Goal: Information Seeking & Learning: Learn about a topic

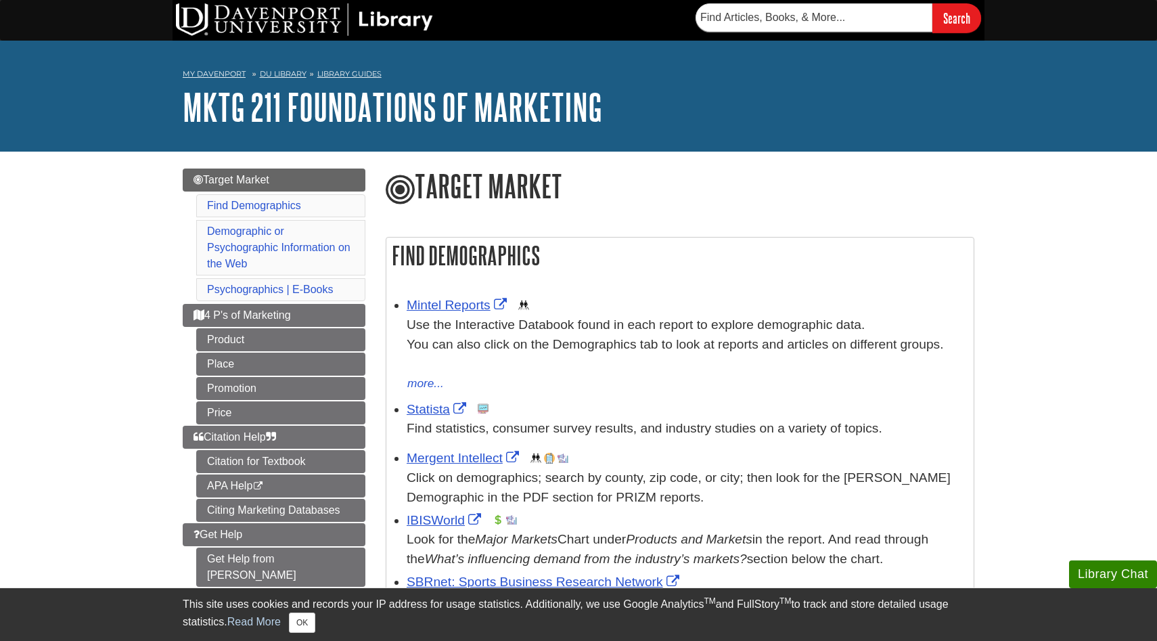
click at [662, 265] on h2 "Find Demographics" at bounding box center [679, 256] width 587 height 36
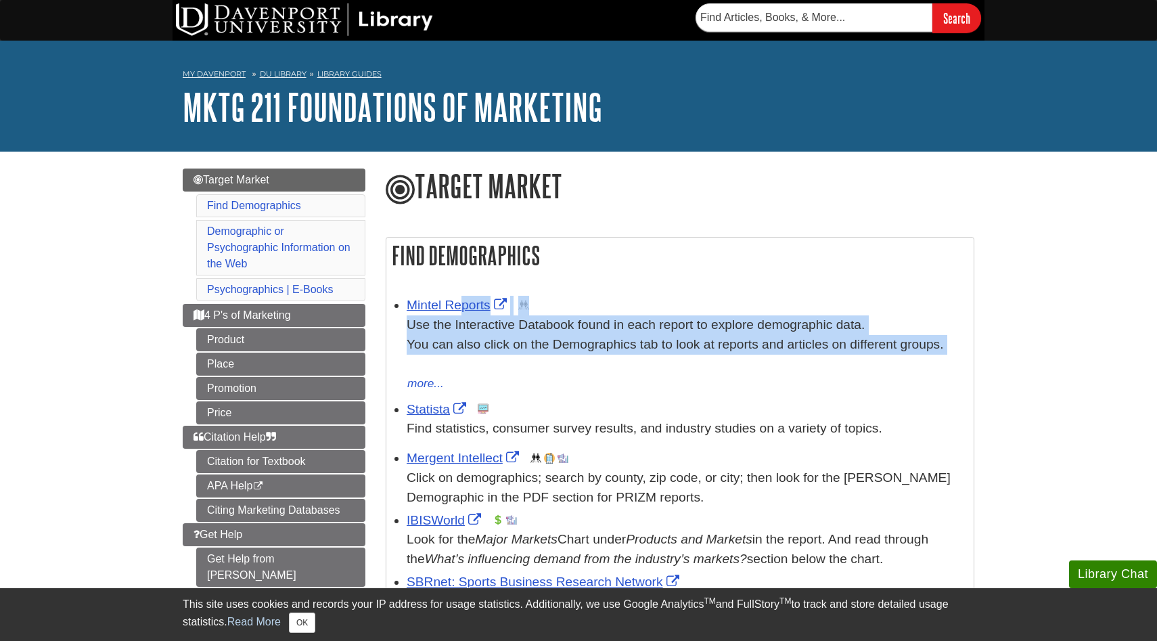
drag, startPoint x: 596, startPoint y: 275, endPoint x: 629, endPoint y: 365, distance: 96.5
click at [629, 365] on div "Find Demographics Mintel Reports This link opens in a new window Use the Intera…" at bounding box center [680, 526] width 589 height 578
click at [629, 365] on div "Use the Interactive Databook found in each report to explore demographic data. …" at bounding box center [687, 344] width 560 height 58
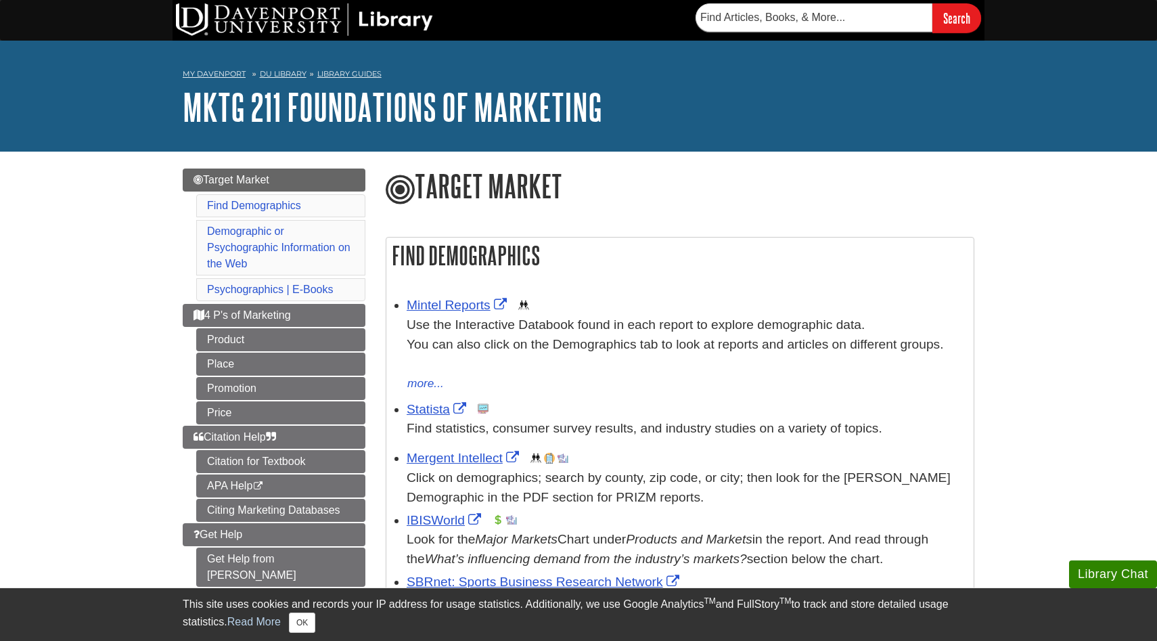
drag, startPoint x: 629, startPoint y: 365, endPoint x: 639, endPoint y: 267, distance: 98.6
click at [643, 268] on div "Find Demographics Mintel Reports This link opens in a new window Use the Intera…" at bounding box center [680, 526] width 589 height 578
click at [639, 267] on h2 "Find Demographics" at bounding box center [679, 256] width 587 height 36
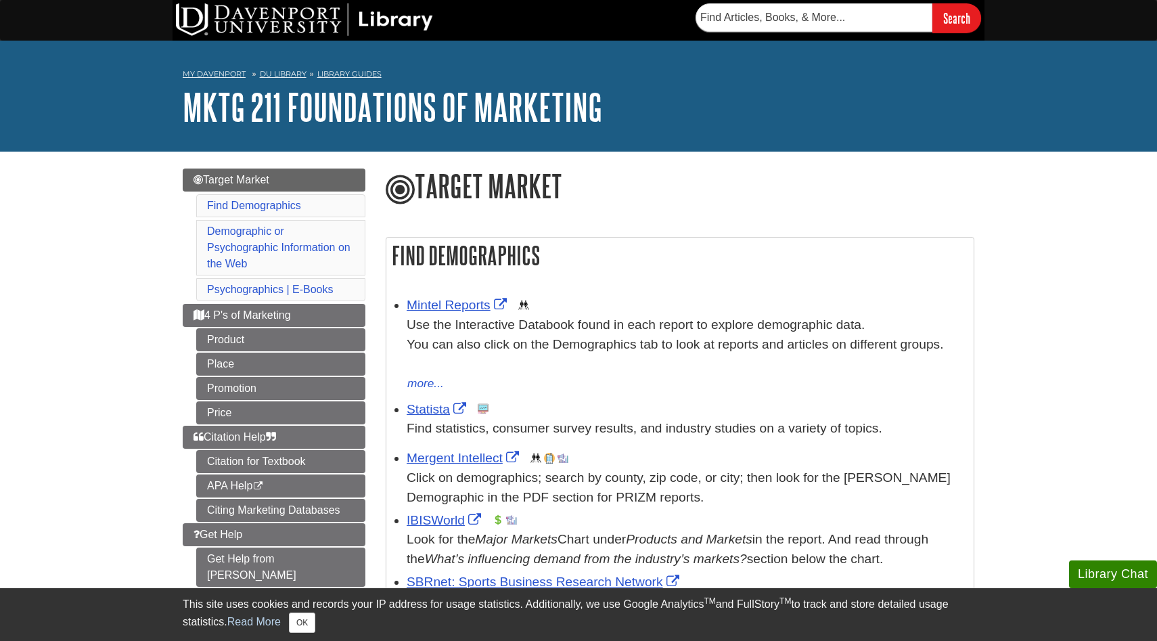
click at [639, 267] on h2 "Find Demographics" at bounding box center [679, 256] width 587 height 36
click at [455, 309] on link "Mintel Reports" at bounding box center [459, 305] width 104 height 14
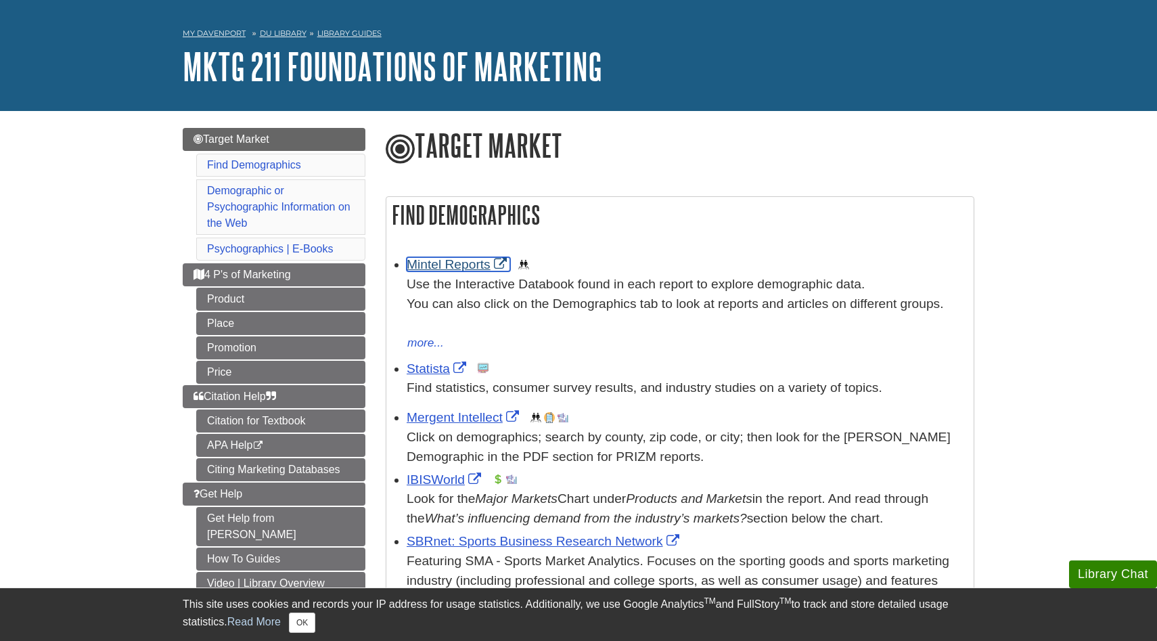
scroll to position [47, 0]
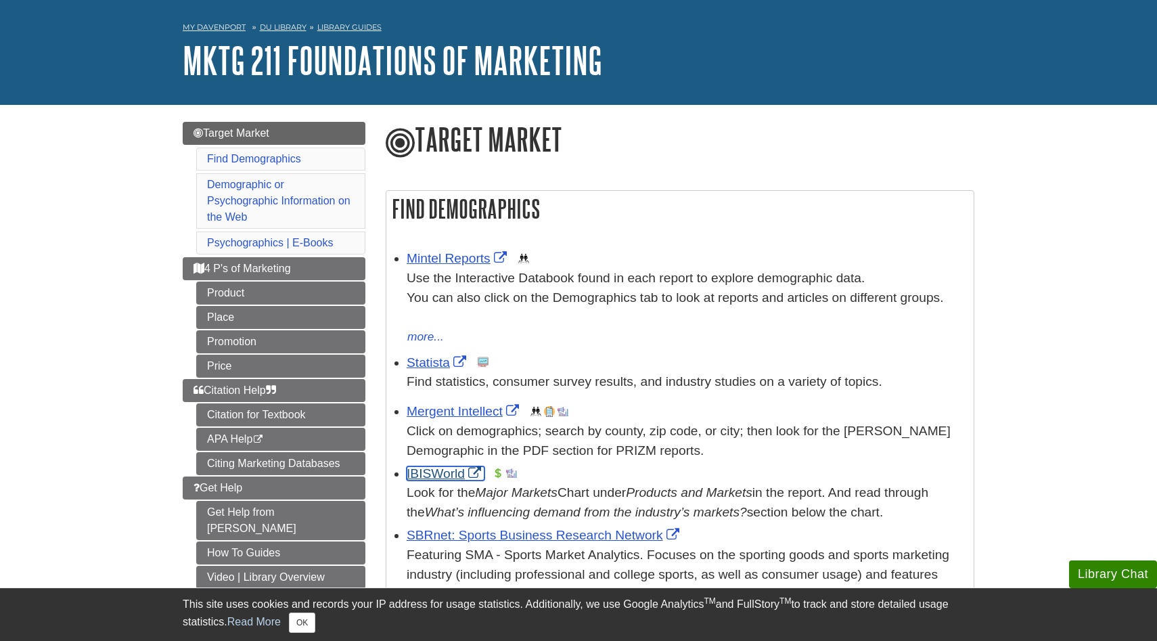
click at [443, 474] on link "IBISWorld" at bounding box center [446, 473] width 78 height 14
click at [420, 365] on link "Statista" at bounding box center [438, 362] width 63 height 14
click at [633, 248] on li "Mintel Reports This link opens in a new window Use the Interactive Databook fou…" at bounding box center [687, 296] width 560 height 100
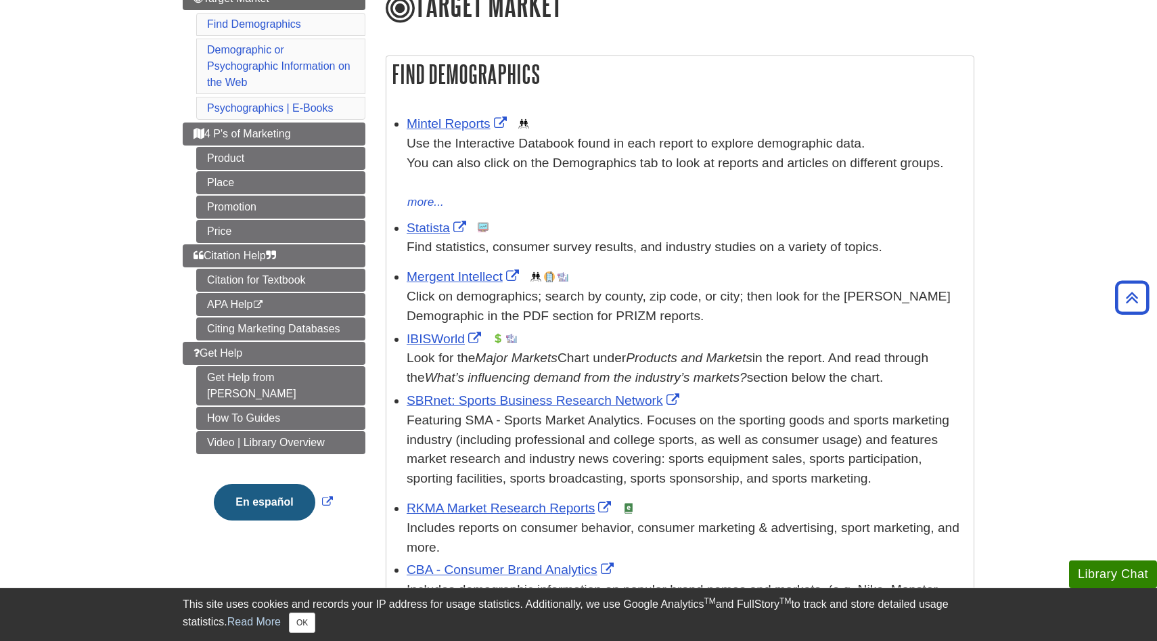
scroll to position [0, 0]
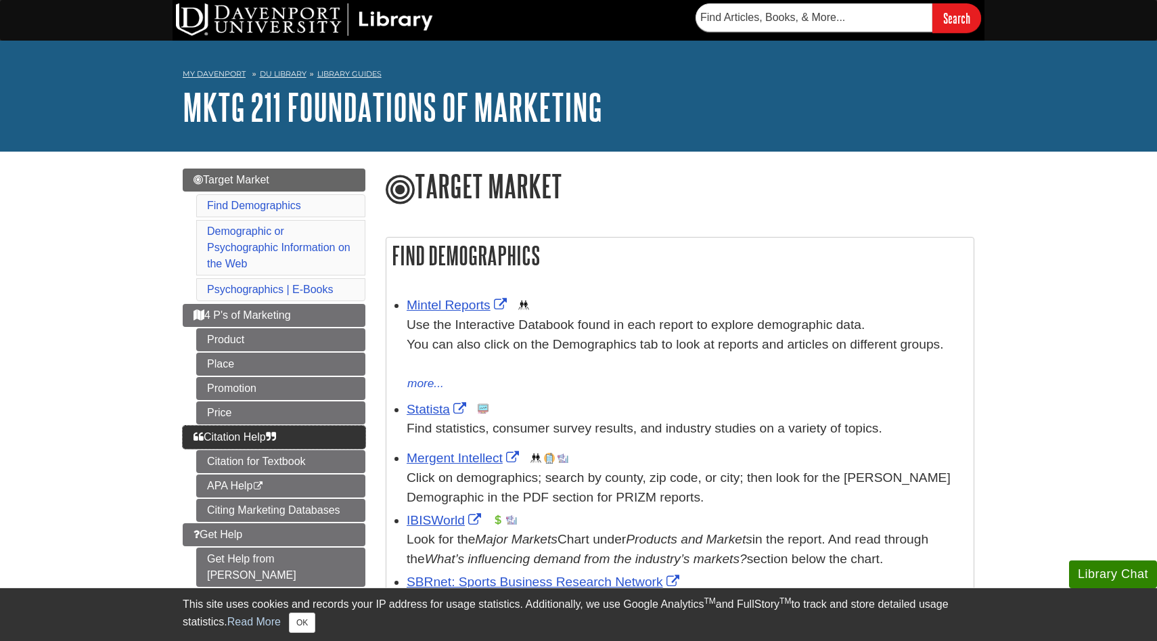
click at [304, 436] on link "Citation Help" at bounding box center [274, 437] width 183 height 23
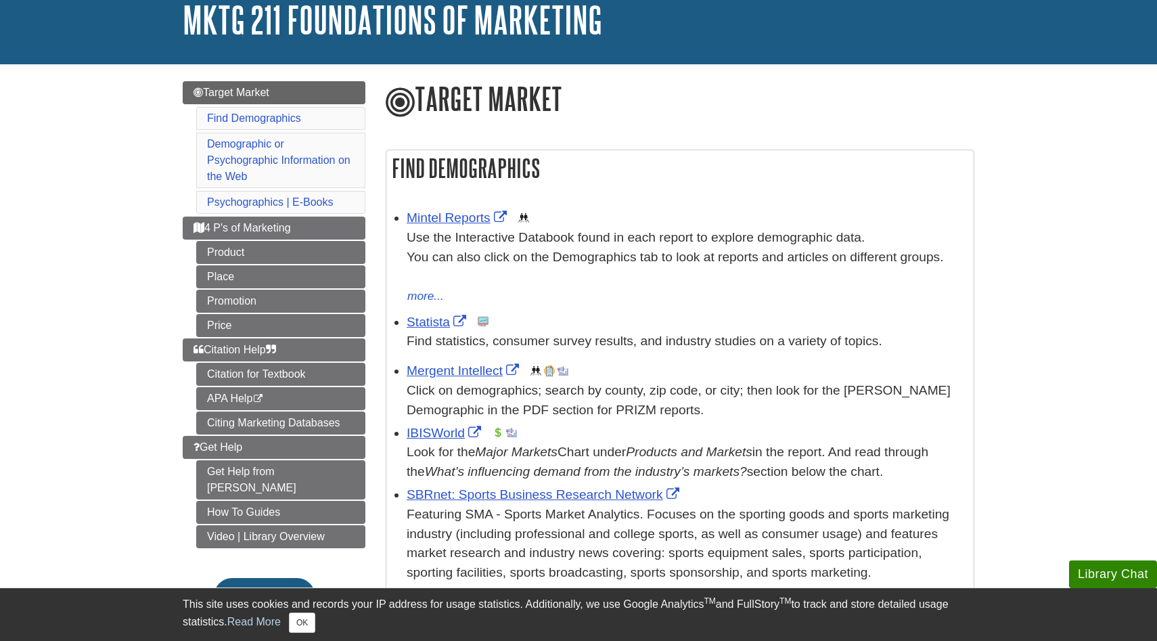
scroll to position [91, 0]
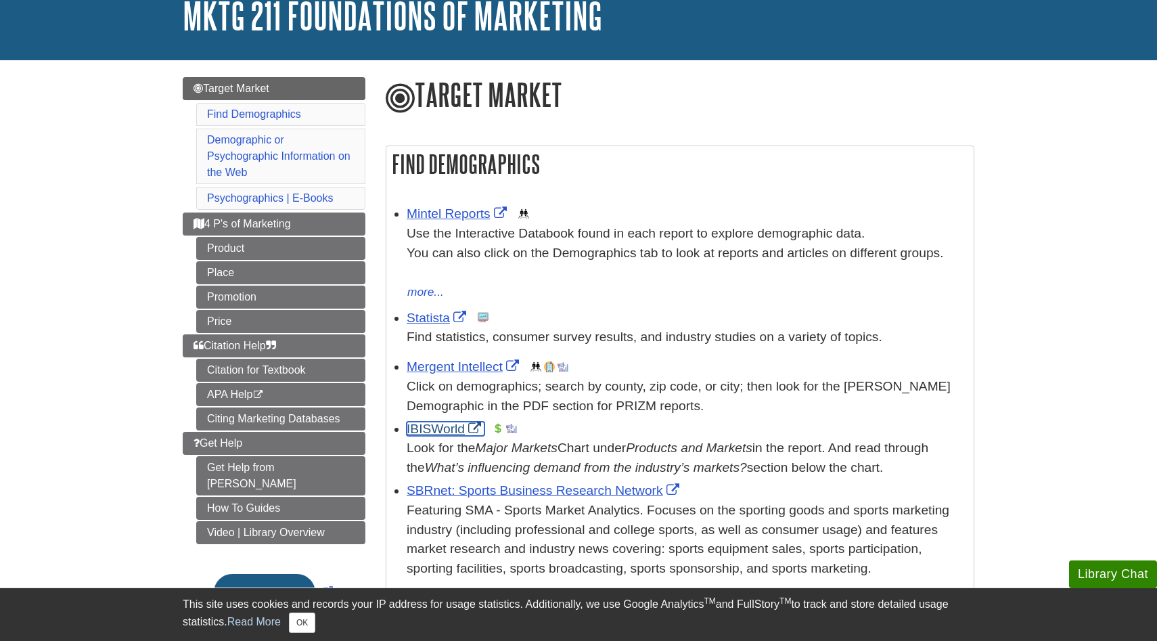
click at [441, 428] on link "IBISWorld" at bounding box center [446, 429] width 78 height 14
click at [455, 214] on link "Mintel Reports" at bounding box center [459, 213] width 104 height 14
click at [449, 432] on link "IBISWorld" at bounding box center [446, 429] width 78 height 14
click at [429, 313] on link "Statista" at bounding box center [438, 318] width 63 height 14
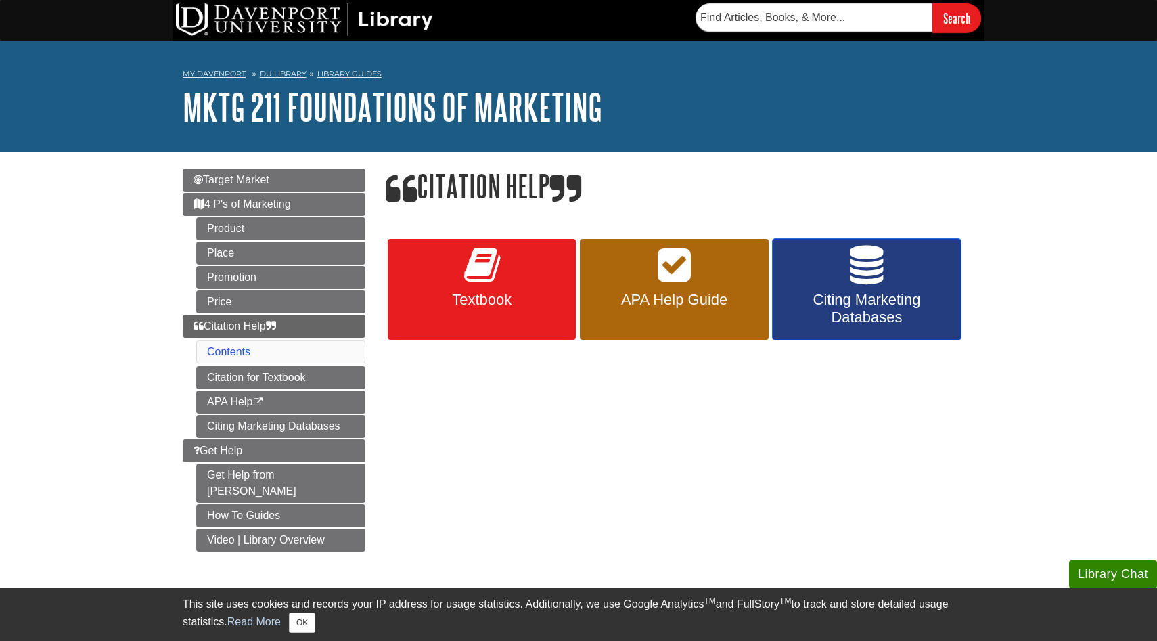
click at [842, 287] on link "Citing Marketing Databases" at bounding box center [867, 289] width 188 height 101
click at [520, 193] on h1 "Citation Help" at bounding box center [680, 187] width 589 height 38
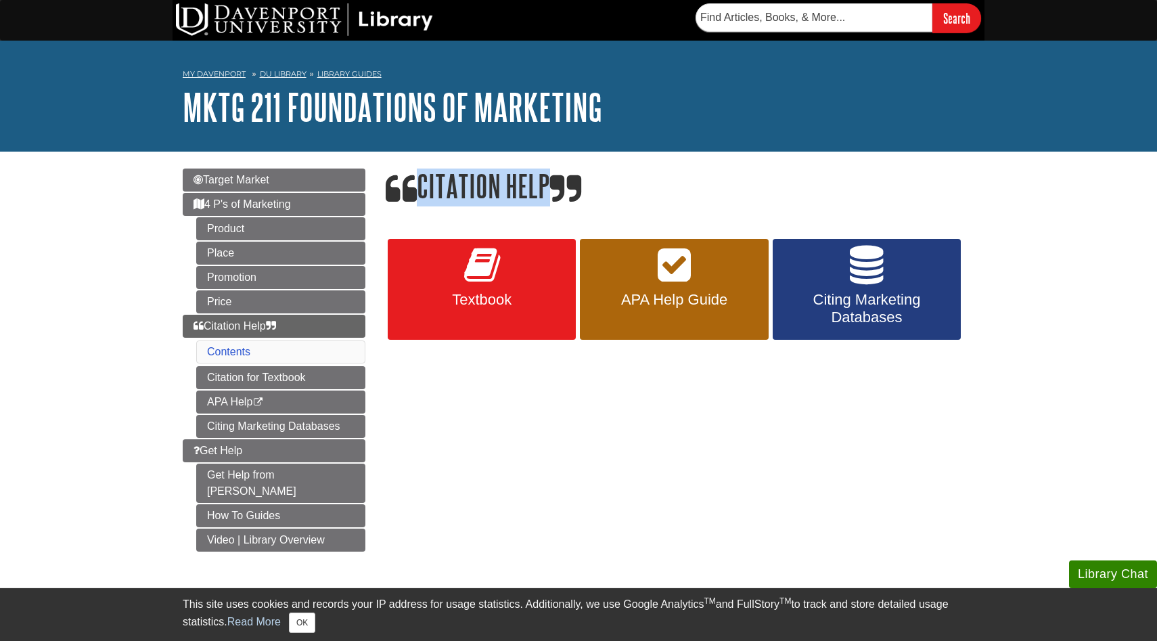
click at [520, 193] on h1 "Citation Help" at bounding box center [680, 187] width 589 height 38
click at [593, 190] on h1 "Citation Help" at bounding box center [680, 187] width 589 height 38
drag, startPoint x: 593, startPoint y: 190, endPoint x: 388, endPoint y: 194, distance: 205.7
click at [386, 193] on h1 "Citation Help" at bounding box center [680, 187] width 589 height 38
click at [388, 194] on icon at bounding box center [401, 190] width 31 height 34
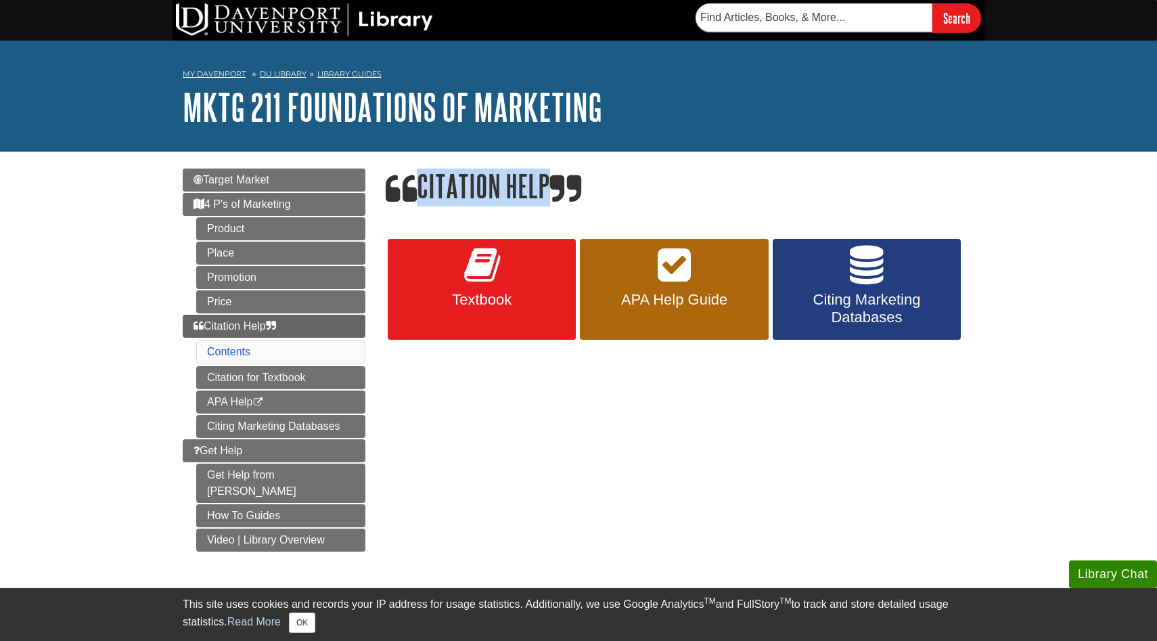
drag, startPoint x: 380, startPoint y: 183, endPoint x: 620, endPoint y: 189, distance: 239.6
click at [620, 189] on div "Citation Help Textbook APA Help Guide Citing Marketing Databases << Previous: P…" at bounding box center [680, 268] width 609 height 201
click at [620, 189] on h1 "Citation Help" at bounding box center [680, 187] width 589 height 38
